Goal: Transaction & Acquisition: Purchase product/service

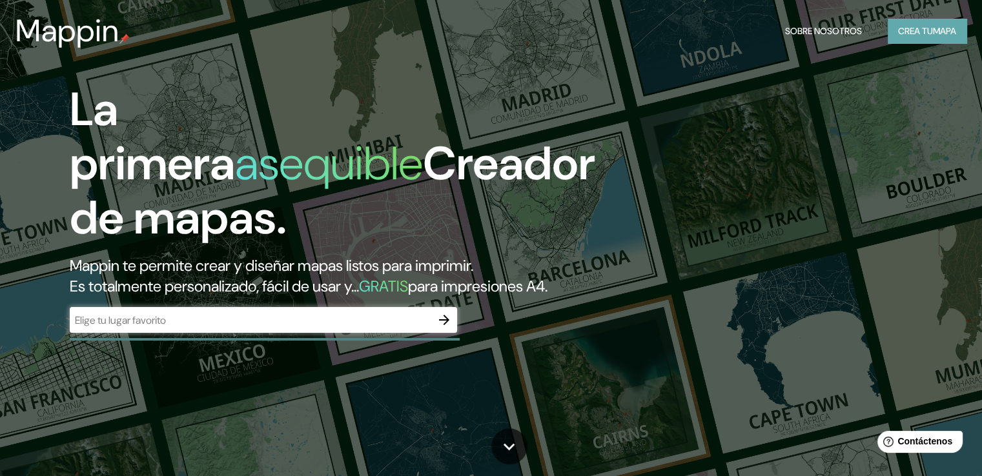
click at [945, 29] on font "mapa" at bounding box center [944, 31] width 23 height 12
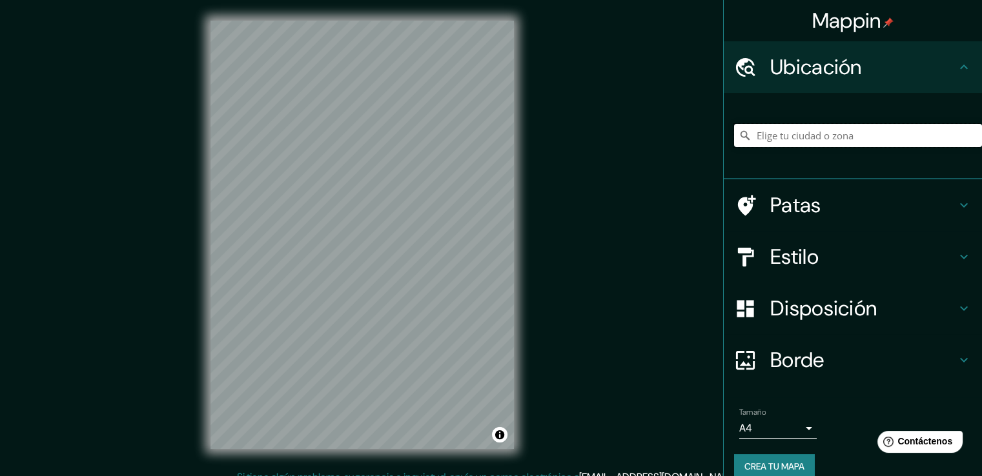
click at [781, 137] on input "Elige tu ciudad o zona" at bounding box center [858, 135] width 248 height 23
type input "[GEOGRAPHIC_DATA], [GEOGRAPHIC_DATA][PERSON_NAME], [GEOGRAPHIC_DATA]"
click at [956, 254] on icon at bounding box center [963, 256] width 15 height 15
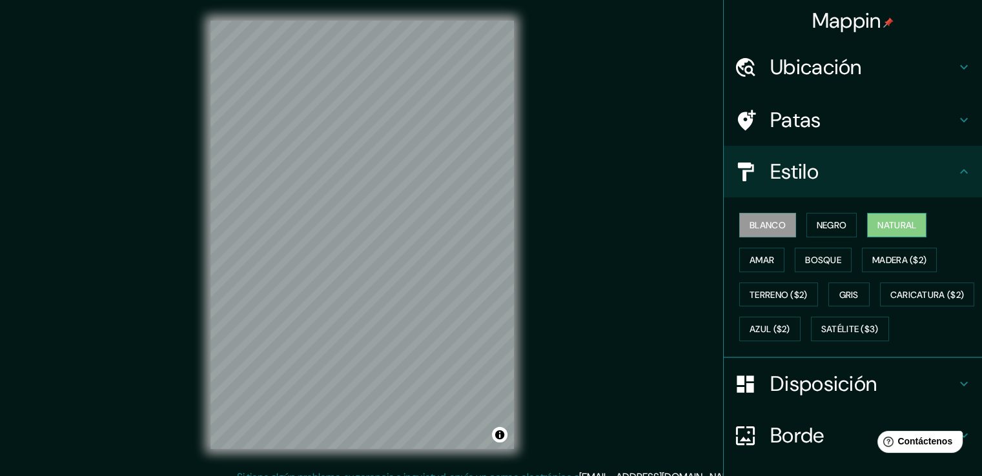
click at [894, 220] on font "Natural" at bounding box center [896, 226] width 39 height 12
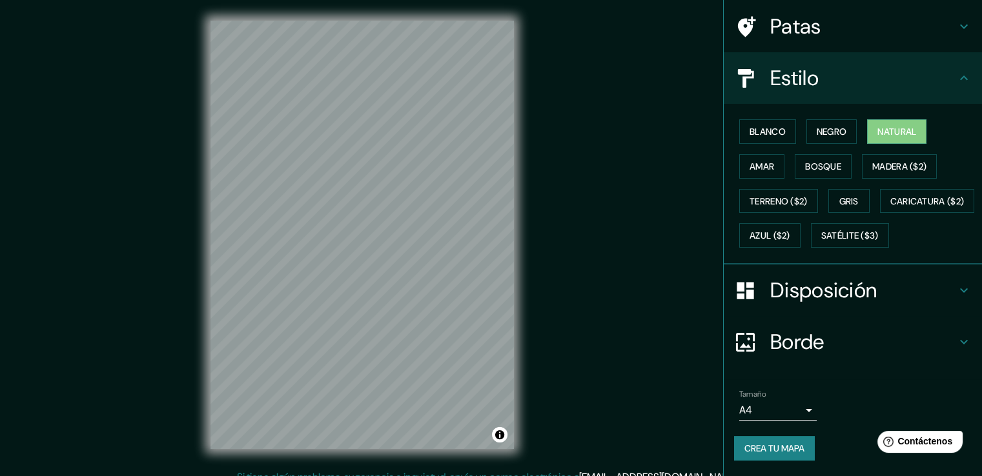
scroll to position [125, 0]
click at [956, 291] on icon at bounding box center [963, 290] width 15 height 15
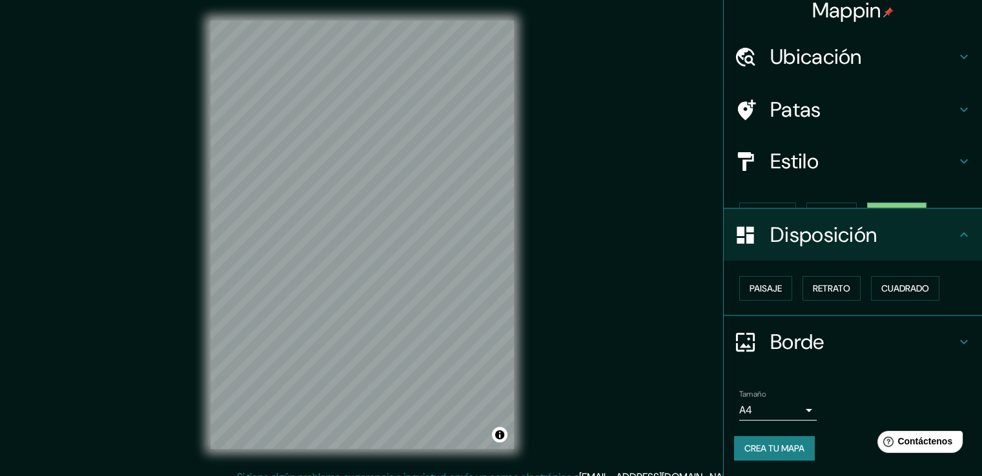
scroll to position [0, 0]
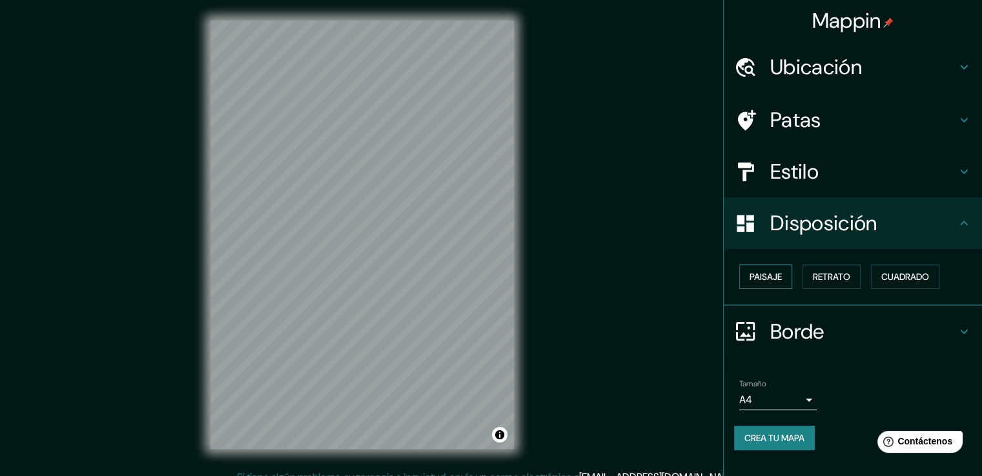
click at [785, 278] on button "Paisaje" at bounding box center [765, 277] width 53 height 25
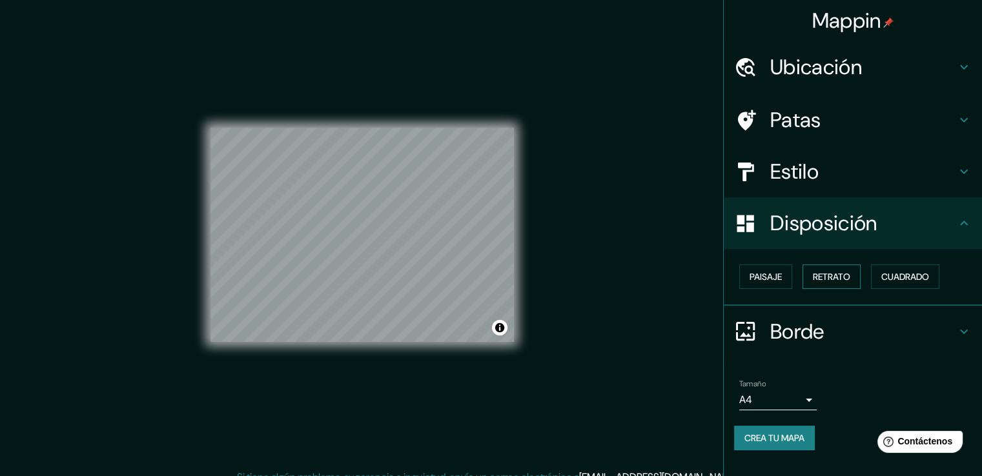
click at [832, 277] on font "Retrato" at bounding box center [831, 277] width 37 height 12
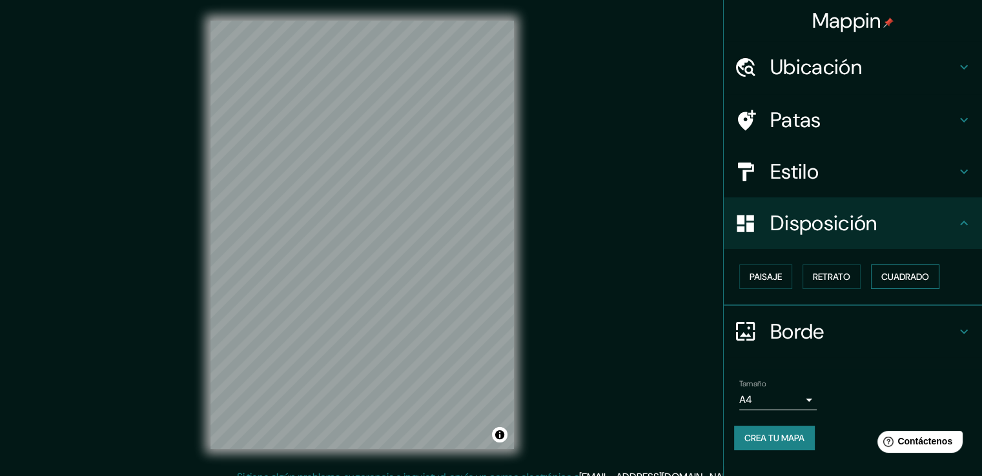
click at [910, 277] on font "Cuadrado" at bounding box center [905, 277] width 48 height 12
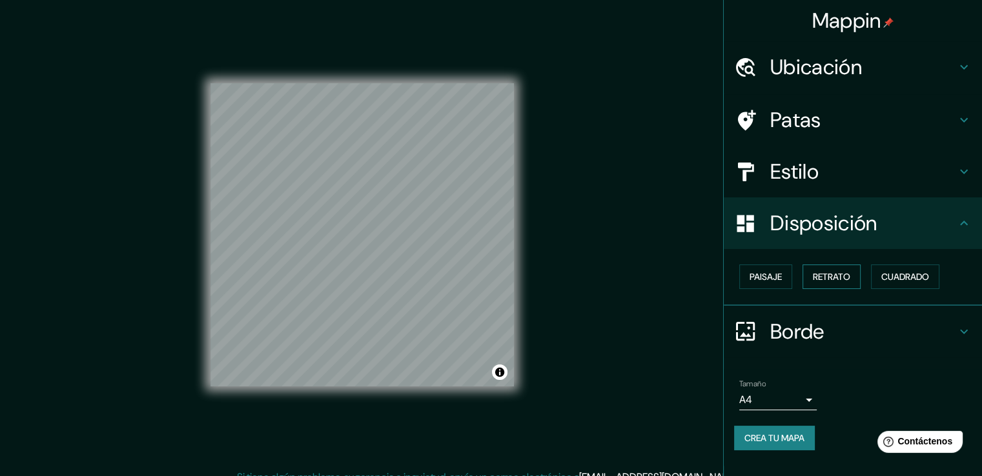
click at [837, 275] on font "Retrato" at bounding box center [831, 277] width 37 height 12
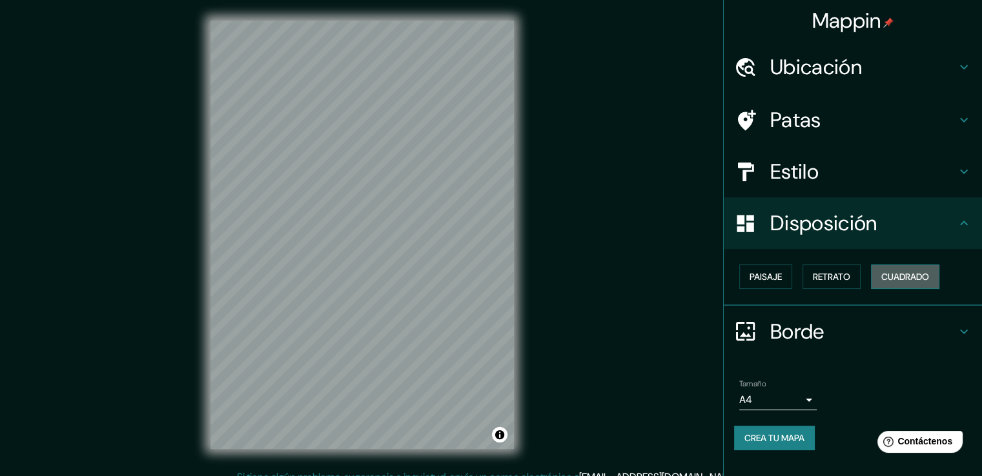
click at [890, 276] on font "Cuadrado" at bounding box center [905, 277] width 48 height 12
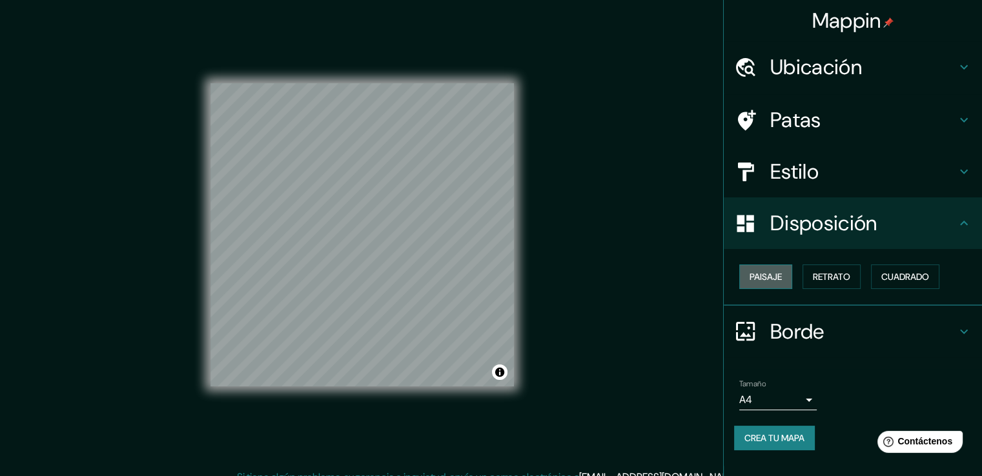
click at [772, 280] on font "Paisaje" at bounding box center [766, 277] width 32 height 12
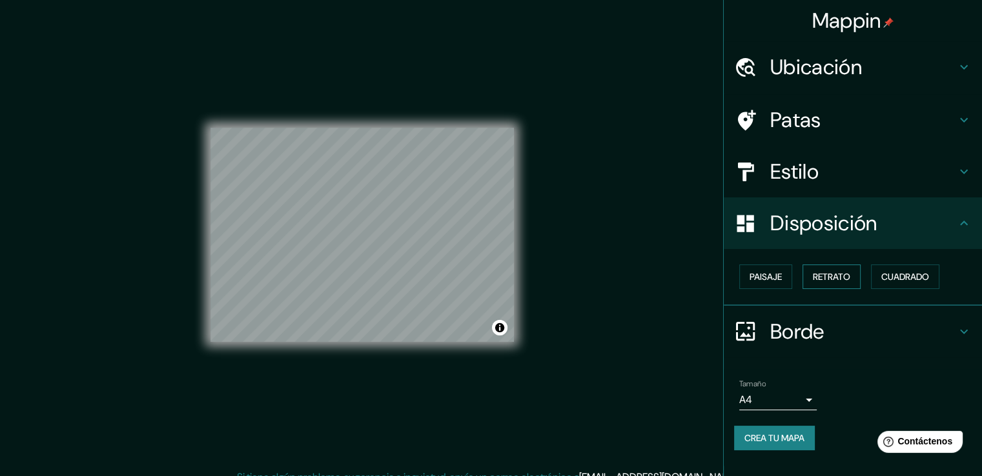
click at [850, 281] on font "Retrato" at bounding box center [831, 277] width 37 height 12
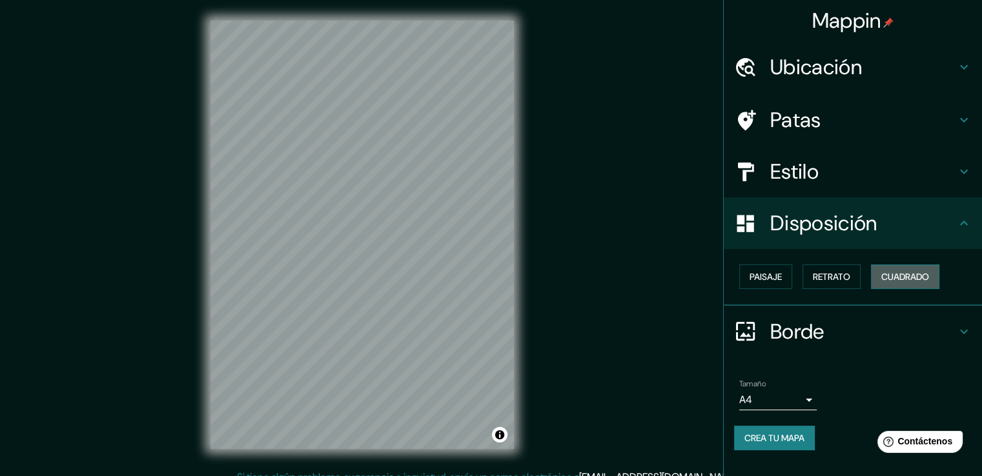
click at [883, 274] on button "Cuadrado" at bounding box center [905, 277] width 68 height 25
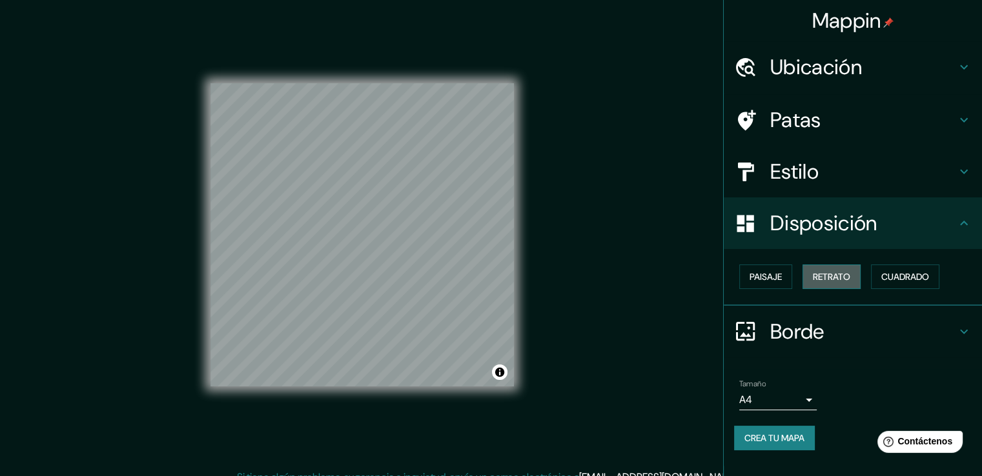
click at [842, 280] on font "Retrato" at bounding box center [831, 277] width 37 height 12
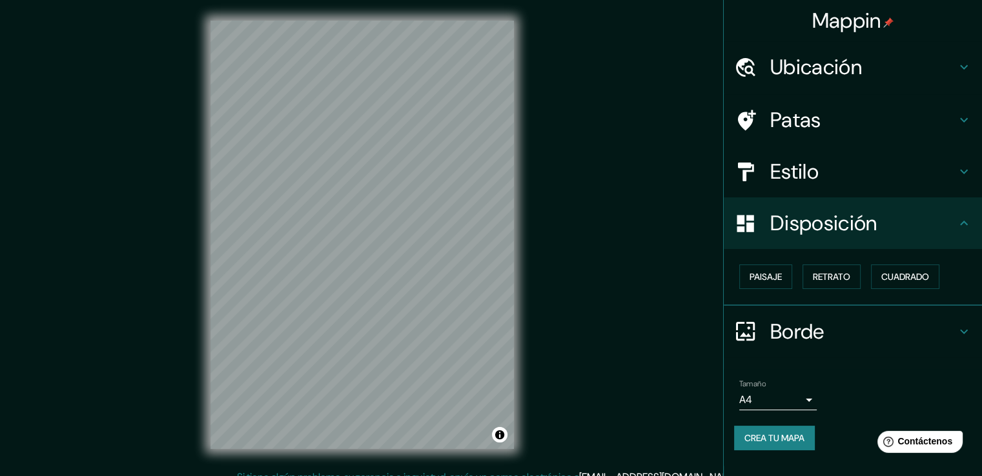
click at [947, 174] on h4 "Estilo" at bounding box center [863, 172] width 186 height 26
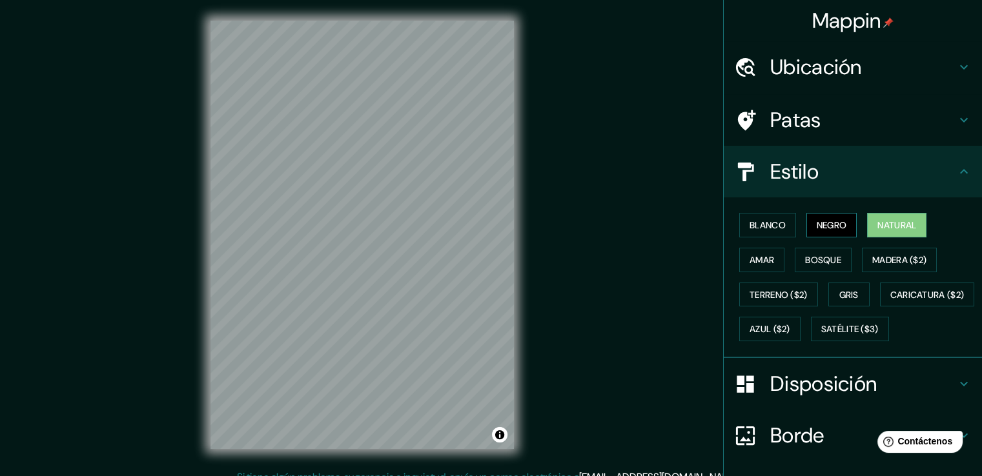
click at [817, 225] on font "Negro" at bounding box center [832, 226] width 30 height 12
click at [759, 225] on font "Blanco" at bounding box center [768, 226] width 36 height 12
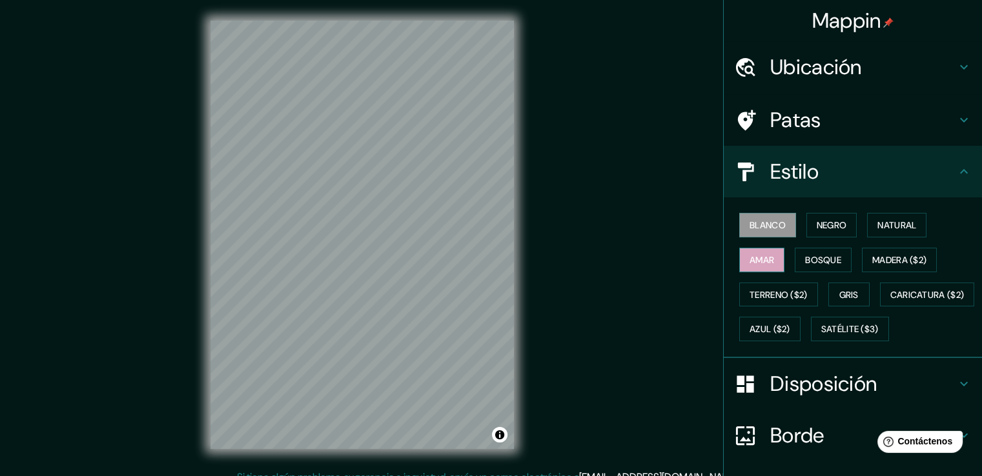
click at [751, 252] on font "Amar" at bounding box center [762, 260] width 25 height 17
click at [841, 297] on font "Gris" at bounding box center [848, 295] width 19 height 12
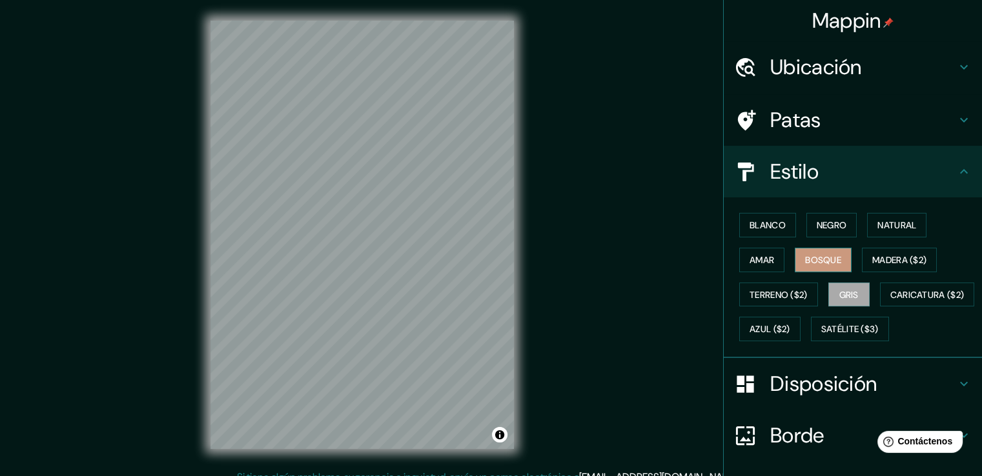
click at [833, 256] on font "Bosque" at bounding box center [823, 260] width 36 height 12
click at [750, 256] on font "Amar" at bounding box center [762, 260] width 25 height 12
click at [833, 252] on font "Bosque" at bounding box center [823, 260] width 36 height 17
click at [877, 227] on font "Natural" at bounding box center [896, 226] width 39 height 12
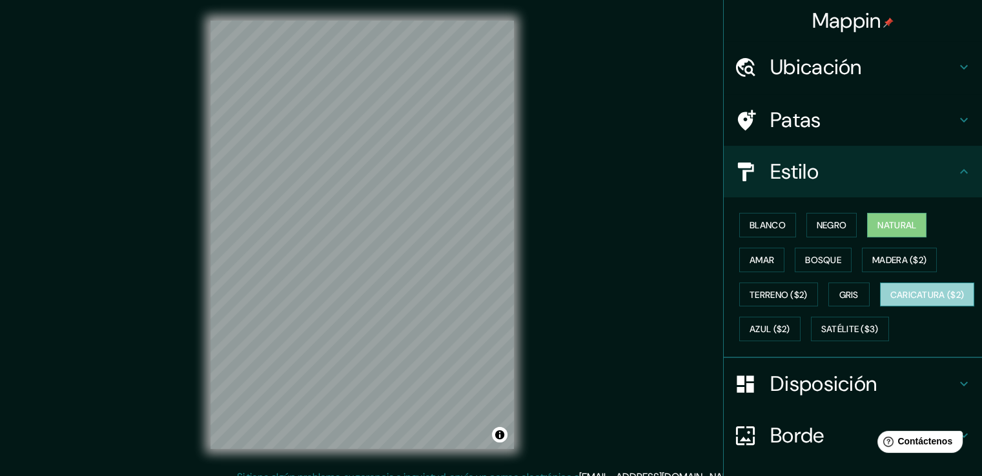
click at [890, 301] on font "Caricatura ($2)" at bounding box center [927, 295] width 74 height 12
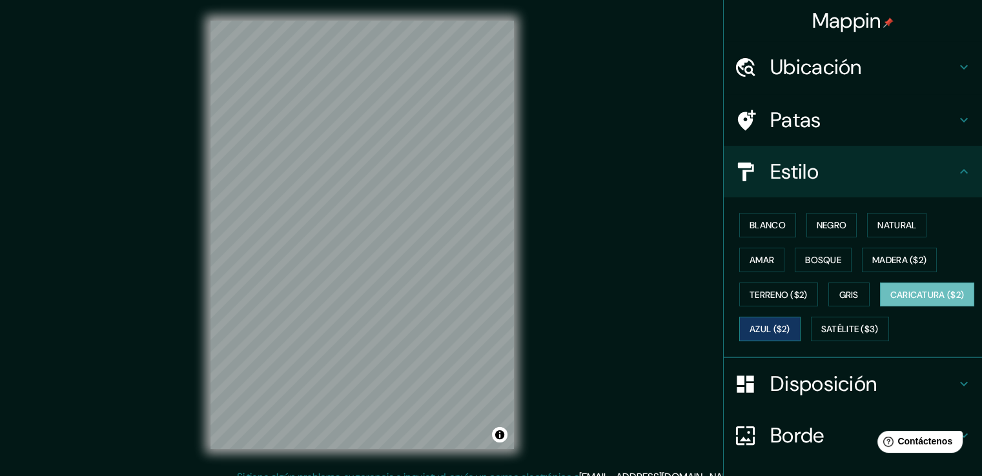
click at [790, 330] on font "Azul ($2)" at bounding box center [770, 330] width 41 height 12
click at [824, 227] on font "Negro" at bounding box center [832, 226] width 30 height 12
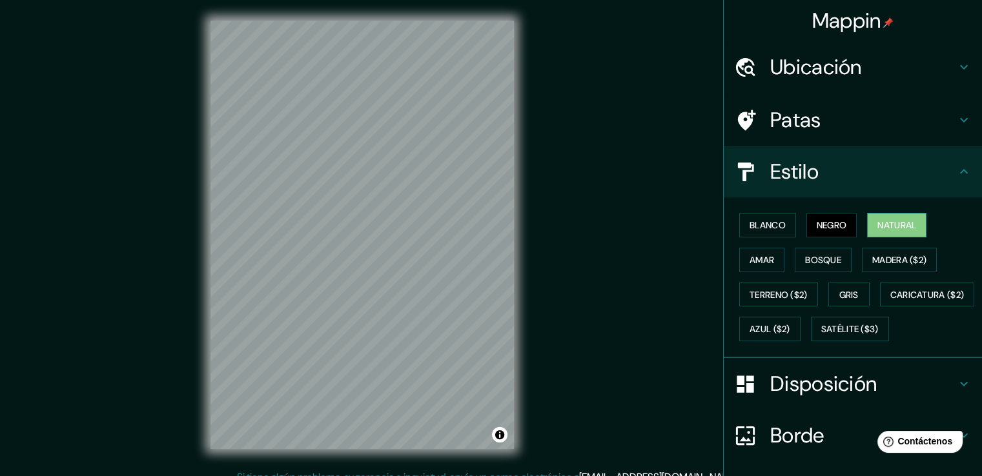
click at [901, 224] on font "Natural" at bounding box center [896, 226] width 39 height 12
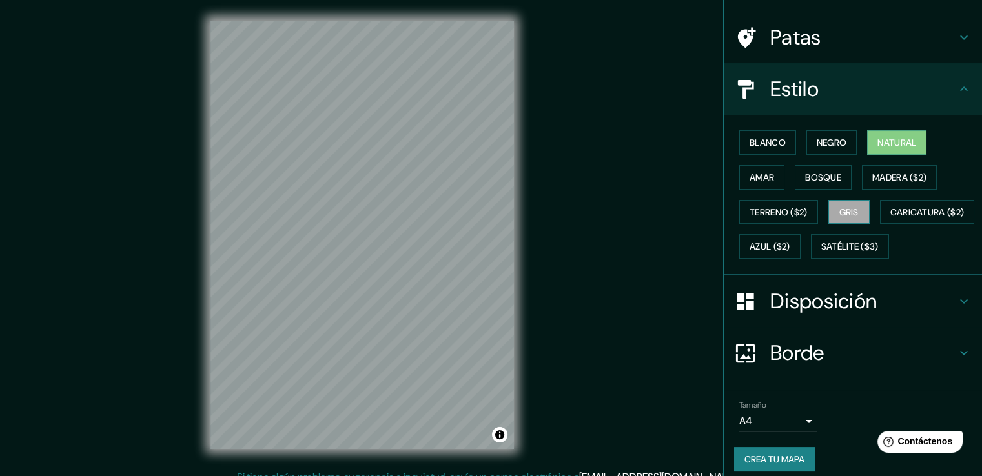
scroll to position [125, 0]
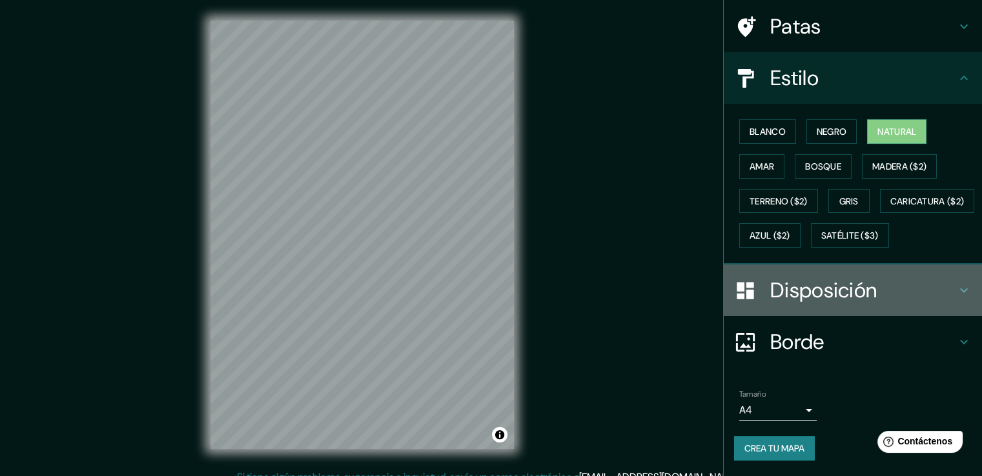
click at [956, 289] on icon at bounding box center [963, 290] width 15 height 15
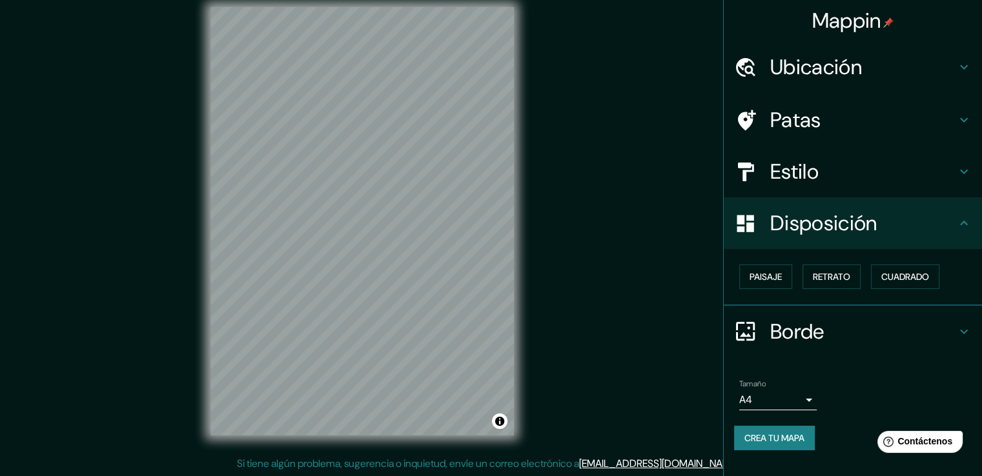
scroll to position [14, 0]
click at [786, 435] on font "Crea tu mapa" at bounding box center [774, 439] width 60 height 12
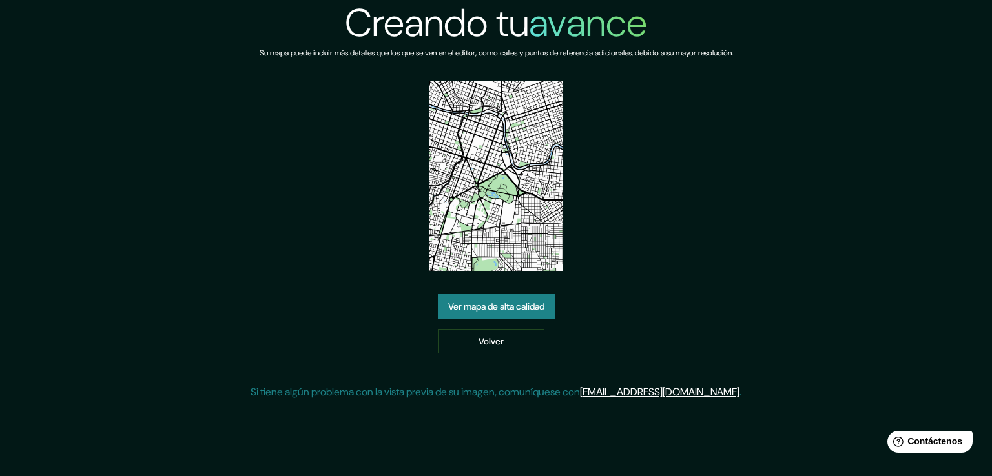
click at [516, 309] on font "Ver mapa de alta calidad" at bounding box center [496, 307] width 96 height 12
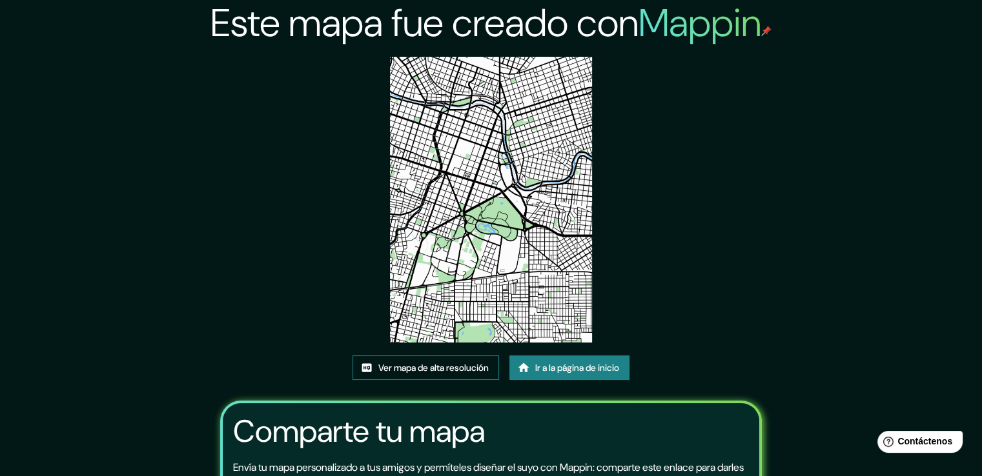
click at [459, 373] on font "Ver mapa de alta resolución" at bounding box center [433, 368] width 110 height 12
click at [567, 373] on font "Ir a la página de inicio" at bounding box center [577, 368] width 84 height 12
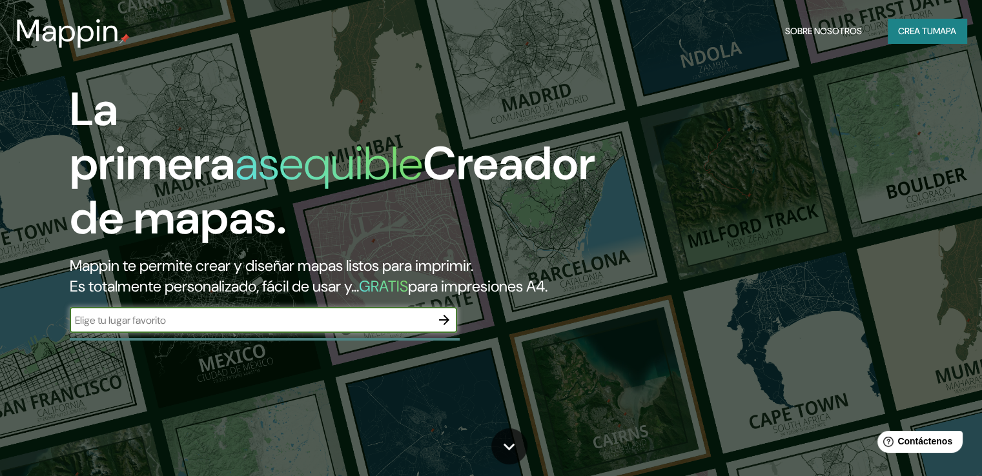
click at [912, 37] on font "Crea tu" at bounding box center [915, 31] width 35 height 17
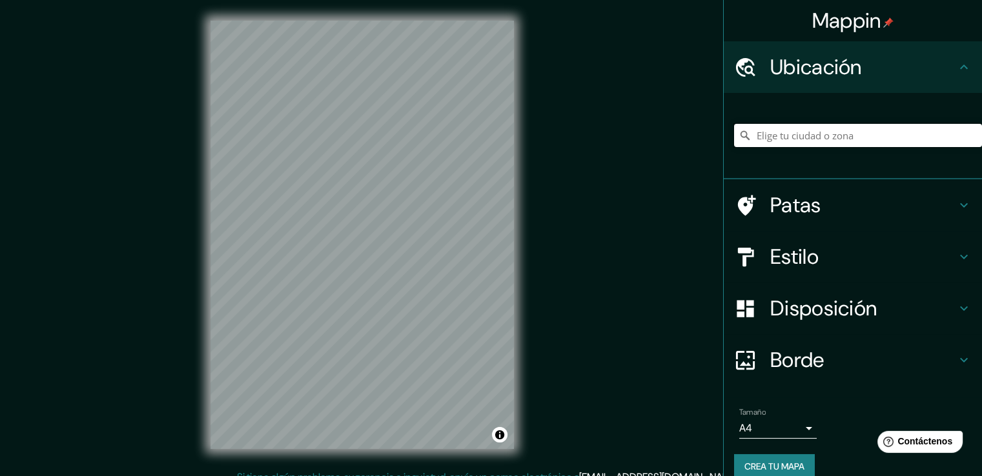
click at [802, 138] on input "Elige tu ciudad o zona" at bounding box center [858, 135] width 248 height 23
type input "[GEOGRAPHIC_DATA], [GEOGRAPHIC_DATA][PERSON_NAME], [GEOGRAPHIC_DATA]"
click at [956, 259] on icon at bounding box center [963, 256] width 15 height 15
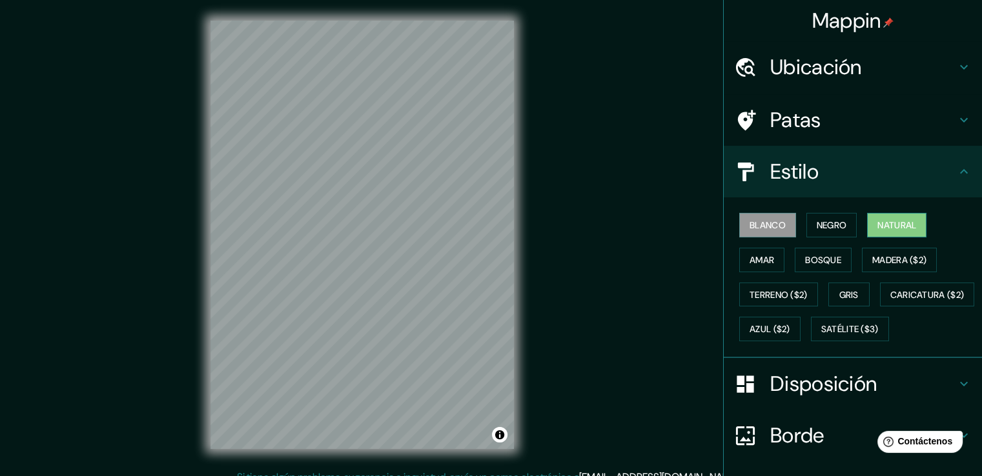
click at [884, 223] on font "Natural" at bounding box center [896, 226] width 39 height 12
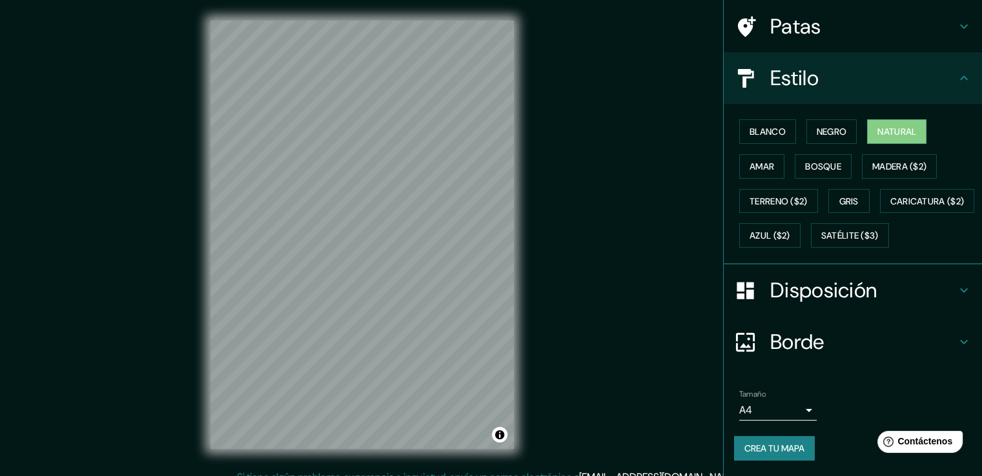
scroll to position [125, 0]
click at [770, 447] on font "Crea tu mapa" at bounding box center [774, 449] width 60 height 12
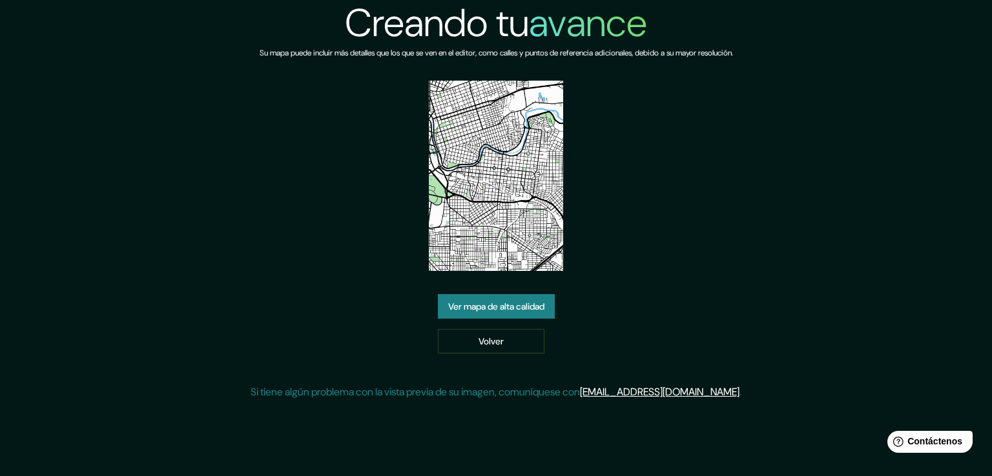
click at [509, 305] on font "Ver mapa de alta calidad" at bounding box center [496, 307] width 96 height 12
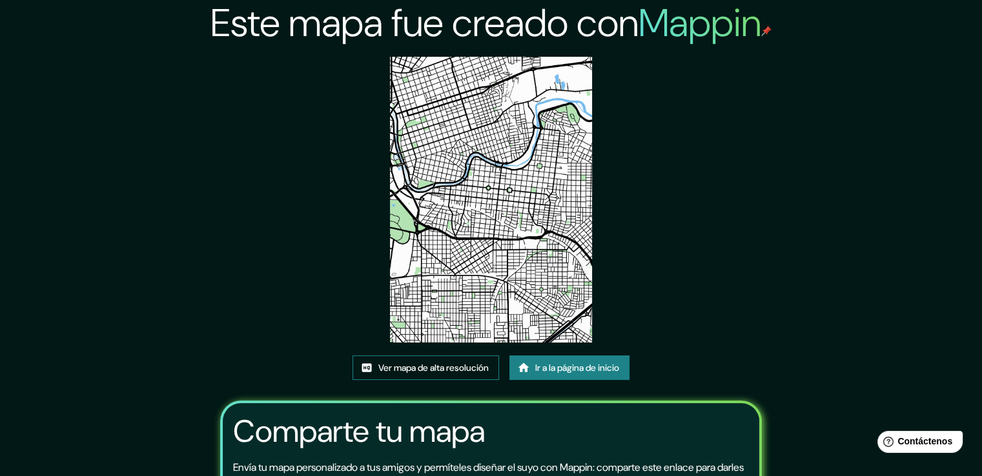
click at [453, 372] on font "Ver mapa de alta resolución" at bounding box center [433, 368] width 110 height 12
